Goal: Transaction & Acquisition: Purchase product/service

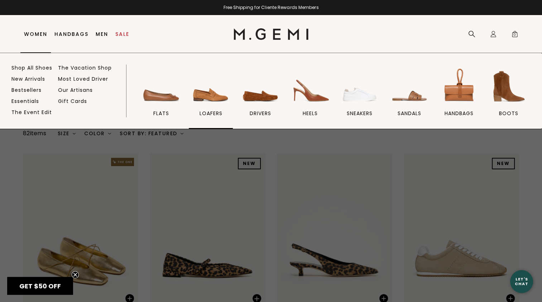
click at [207, 95] on img at bounding box center [211, 86] width 40 height 40
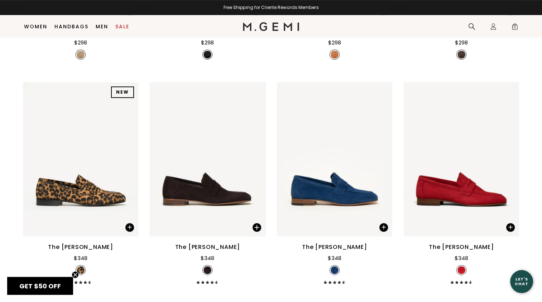
scroll to position [450, 0]
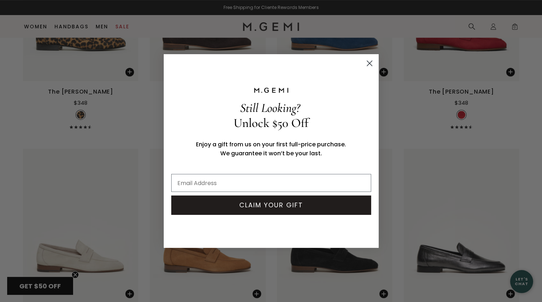
click at [369, 61] on circle "Close dialog" at bounding box center [369, 63] width 12 height 12
